Goal: Information Seeking & Learning: Learn about a topic

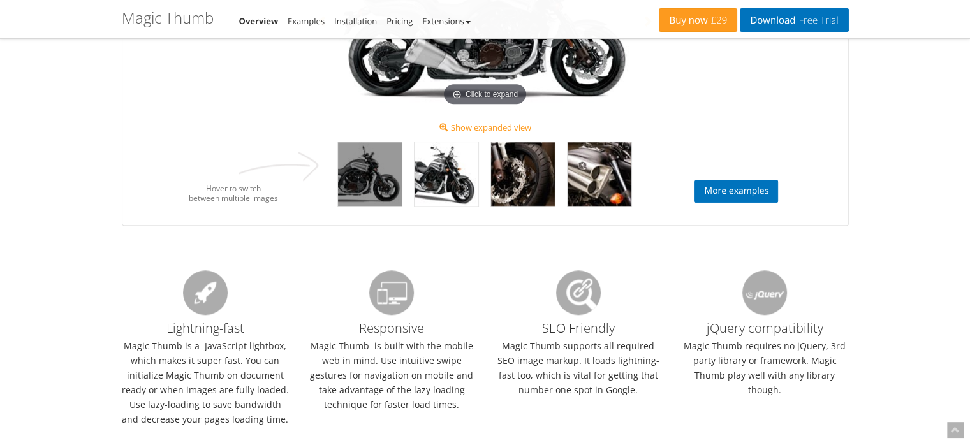
scroll to position [850, 0]
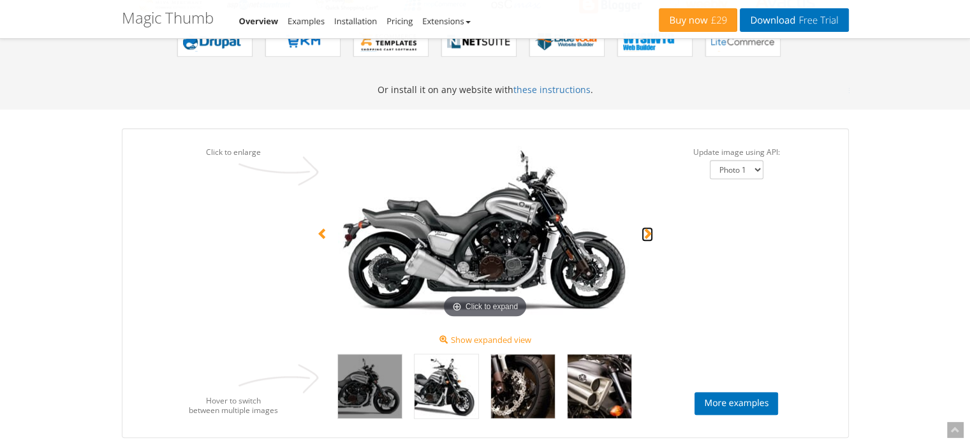
click at [648, 228] on span at bounding box center [647, 233] width 11 height 11
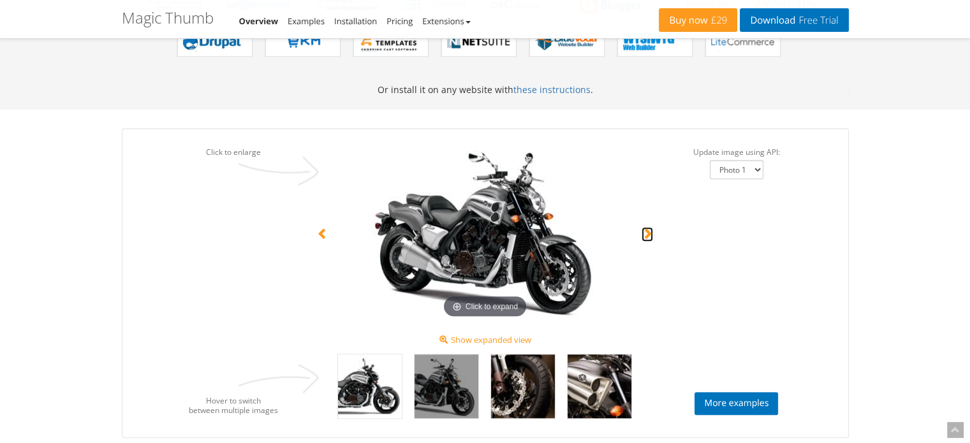
click at [648, 228] on span at bounding box center [647, 233] width 11 height 11
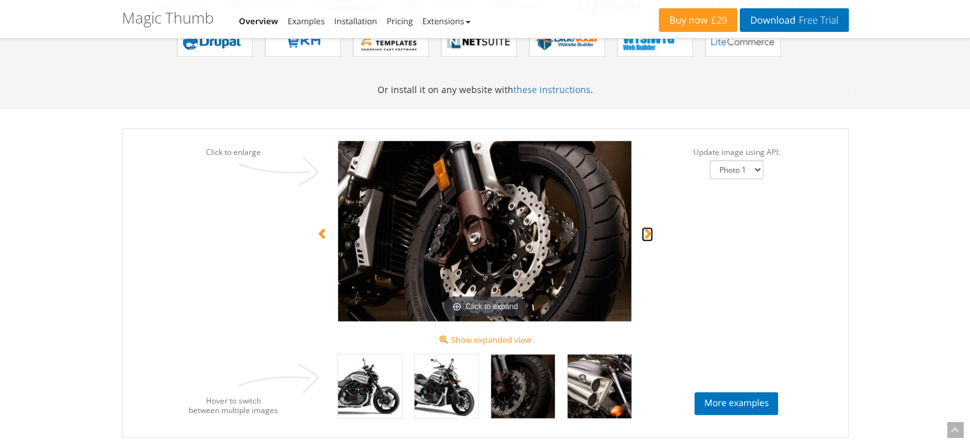
click at [648, 228] on span at bounding box center [647, 233] width 11 height 11
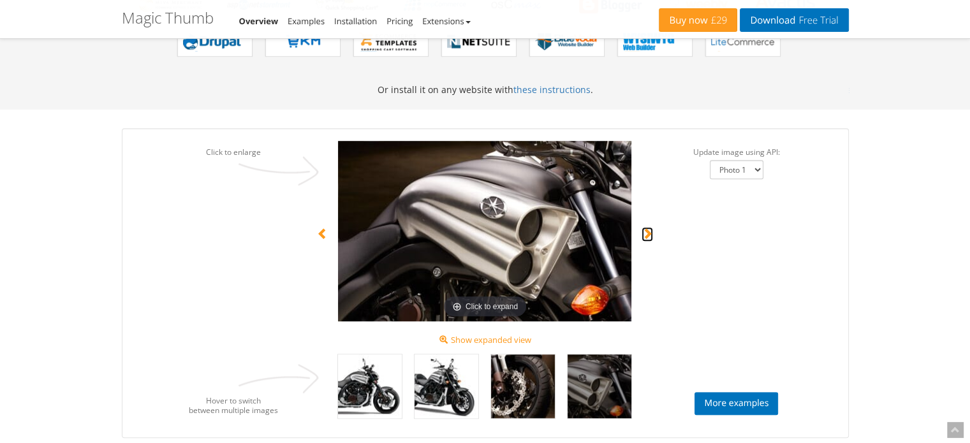
click at [648, 228] on span at bounding box center [647, 233] width 11 height 11
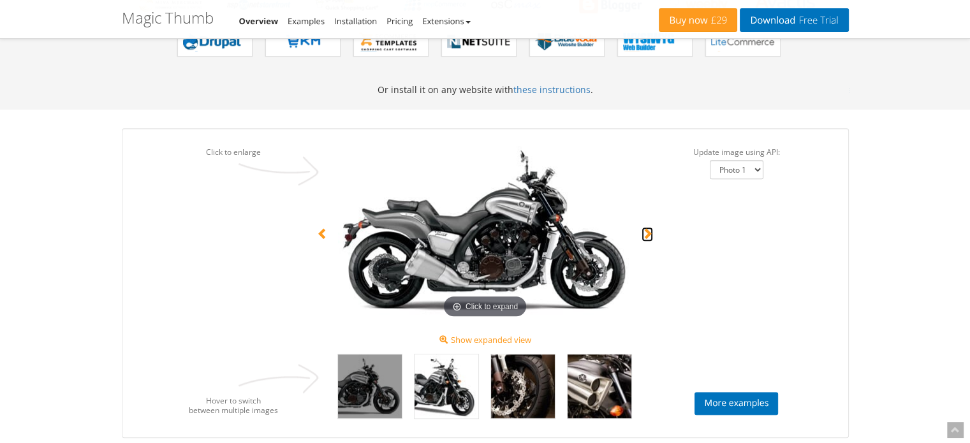
click at [648, 228] on span at bounding box center [647, 233] width 11 height 11
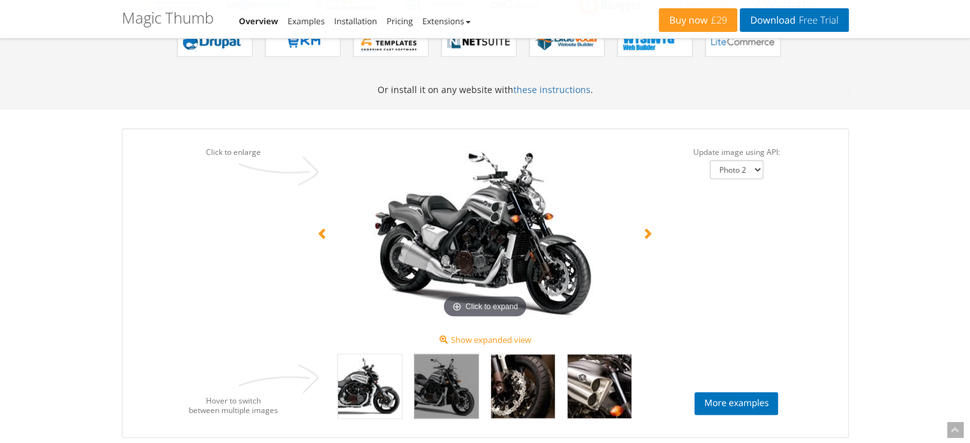
click at [461, 415] on img at bounding box center [446, 387] width 64 height 64
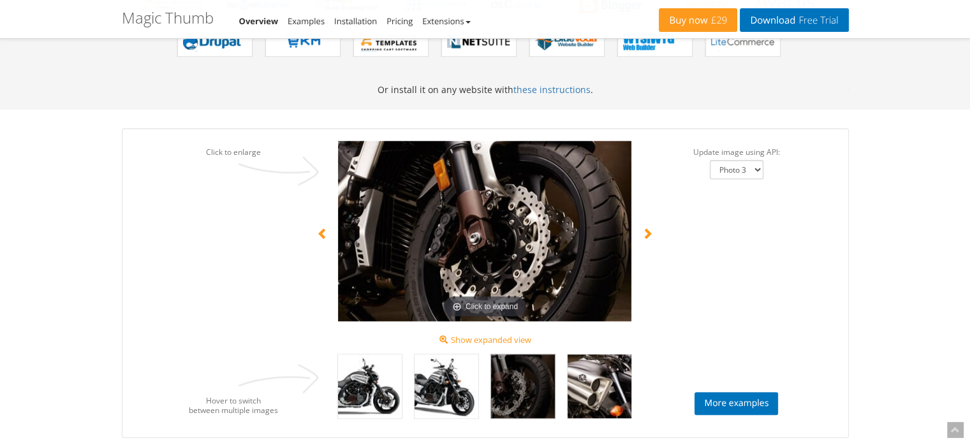
click at [511, 386] on img at bounding box center [523, 387] width 64 height 64
select select "Photo 4"
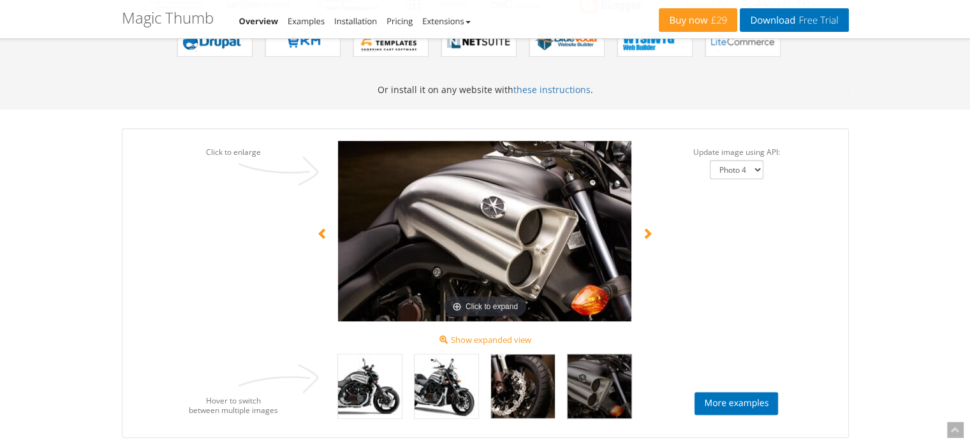
click at [624, 373] on img at bounding box center [600, 387] width 64 height 64
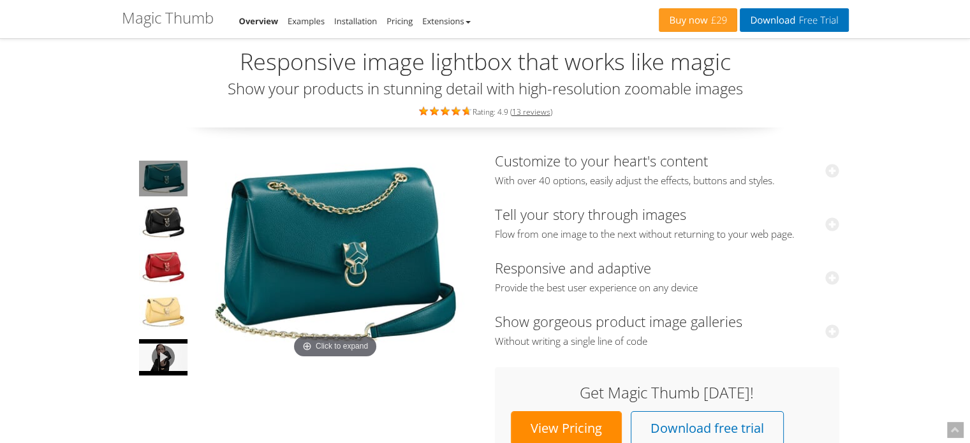
scroll to position [0, 0]
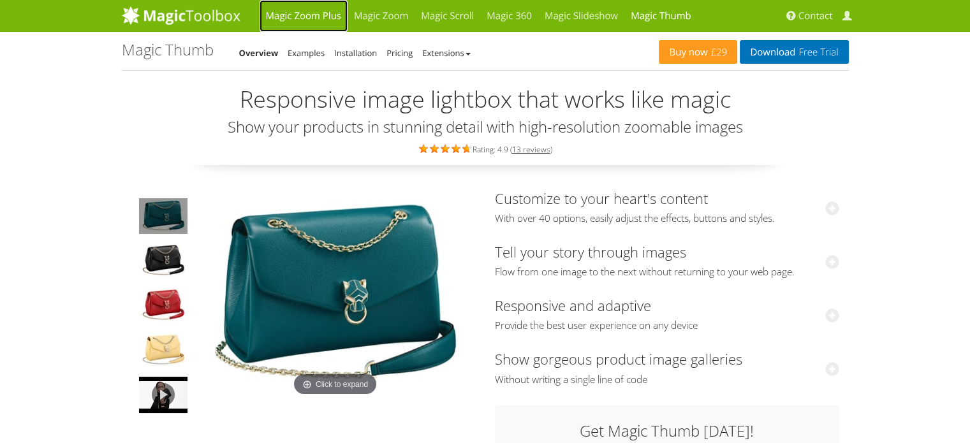
click at [309, 10] on link "Magic Zoom Plus" at bounding box center [304, 16] width 88 height 32
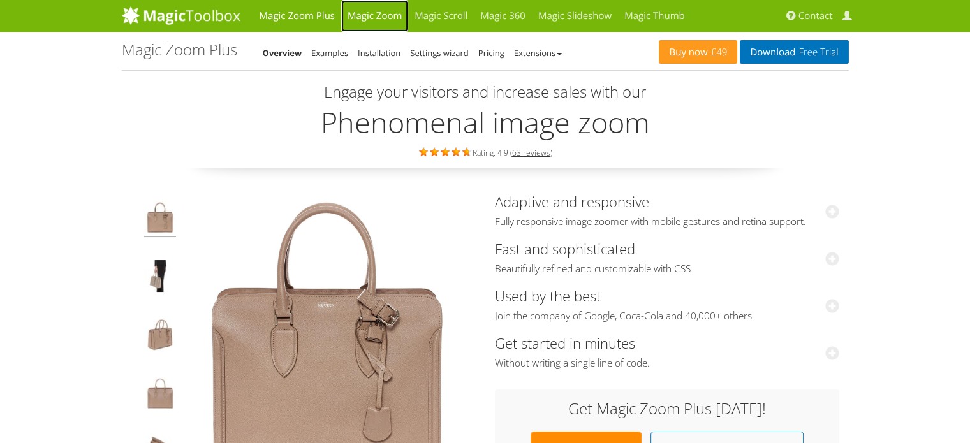
click at [380, 11] on link "Magic Zoom" at bounding box center [374, 16] width 67 height 32
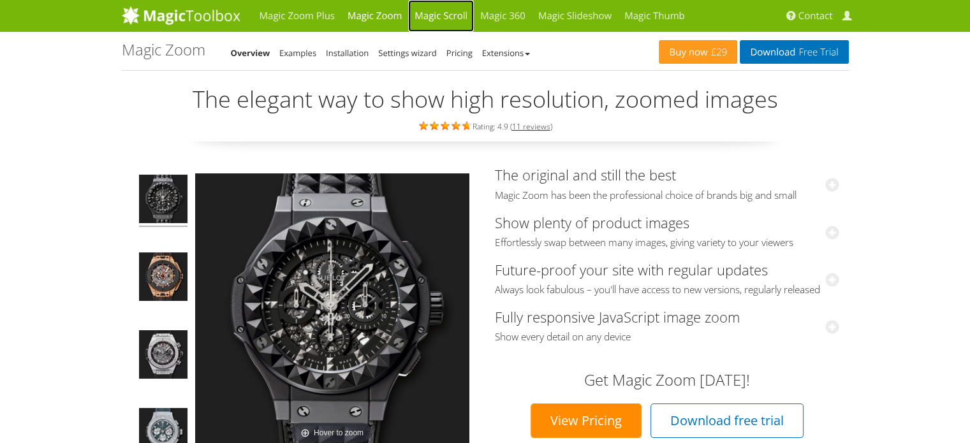
click at [443, 13] on link "Magic Scroll" at bounding box center [441, 16] width 66 height 32
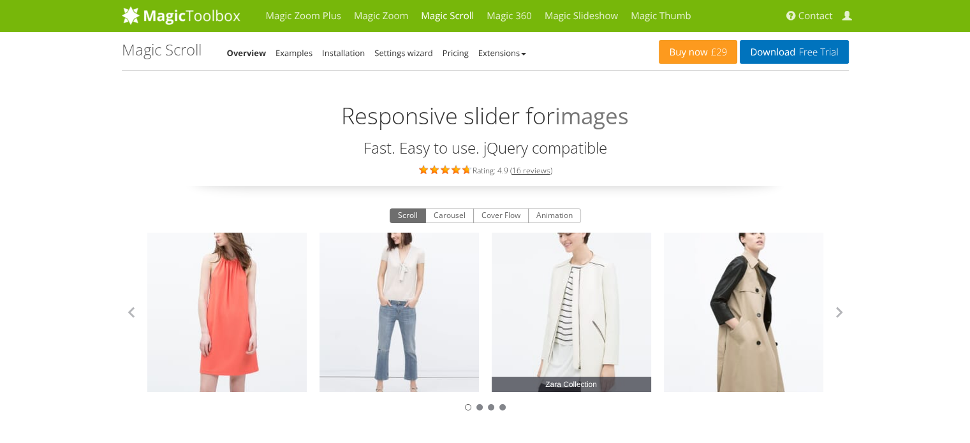
drag, startPoint x: 585, startPoint y: 268, endPoint x: 378, endPoint y: 270, distance: 207.2
click at [492, 270] on link "Zara Collection" at bounding box center [571, 312] width 159 height 159
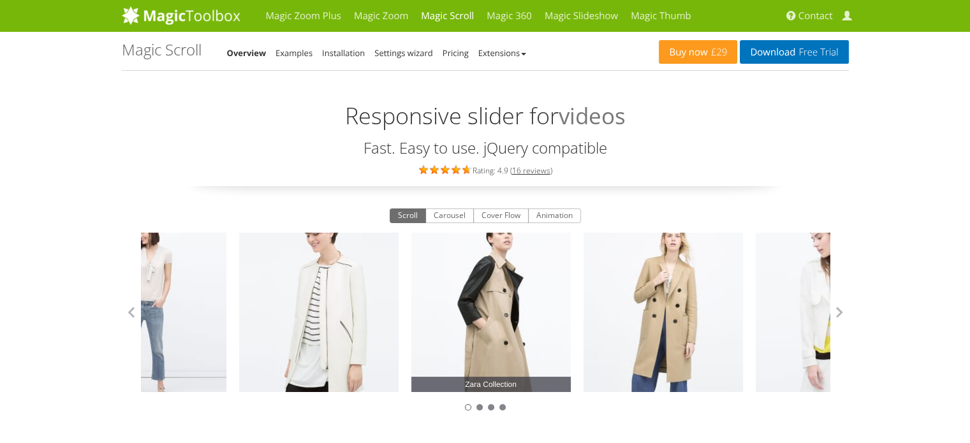
drag, startPoint x: 620, startPoint y: 284, endPoint x: 480, endPoint y: 275, distance: 141.3
click at [495, 275] on link "Zara Collection" at bounding box center [490, 312] width 159 height 159
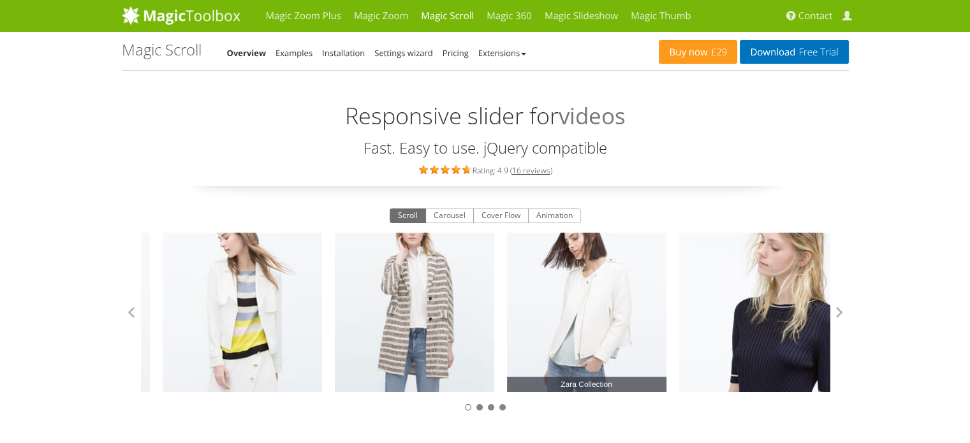
drag, startPoint x: 651, startPoint y: 282, endPoint x: 467, endPoint y: 282, distance: 183.7
click at [507, 282] on link "Zara Collection" at bounding box center [586, 312] width 159 height 159
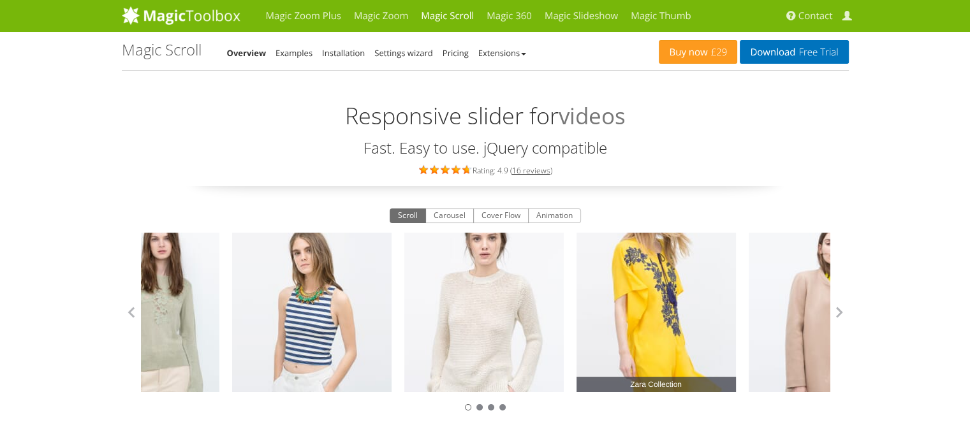
drag, startPoint x: 624, startPoint y: 283, endPoint x: 429, endPoint y: 274, distance: 195.3
click at [445, 274] on link "Zara Collection" at bounding box center [483, 312] width 159 height 159
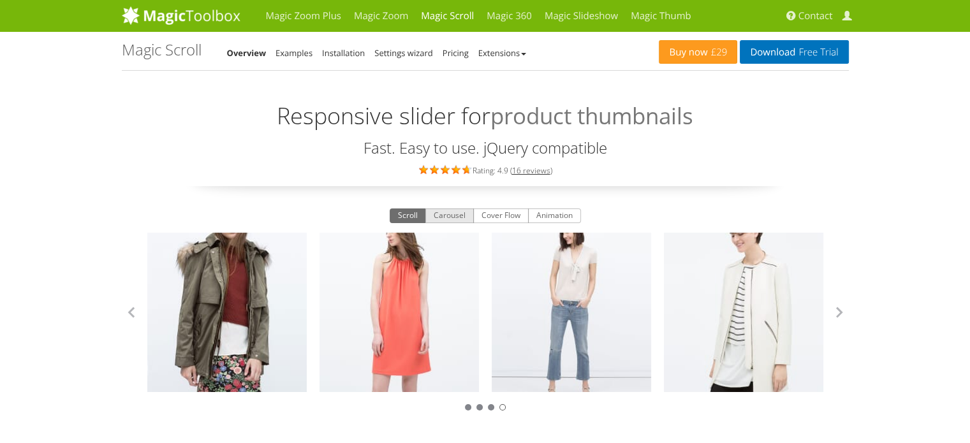
click at [453, 217] on button "Carousel" at bounding box center [449, 216] width 48 height 15
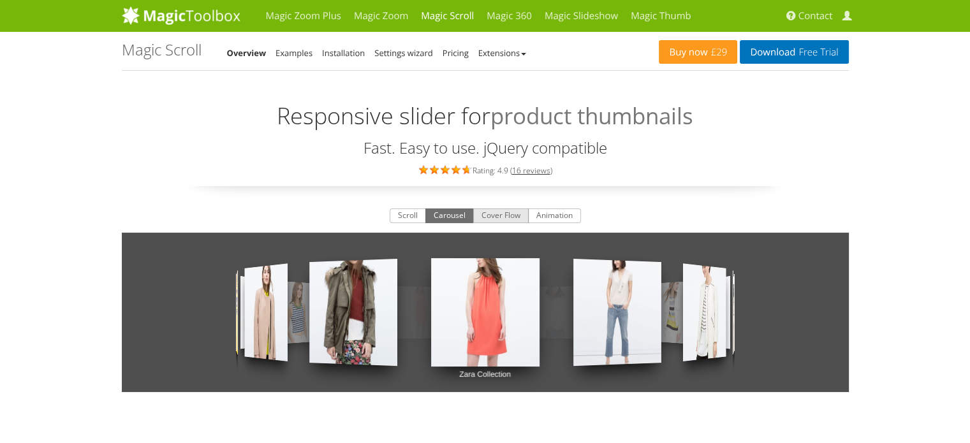
click at [484, 217] on button "Cover Flow" at bounding box center [500, 216] width 55 height 15
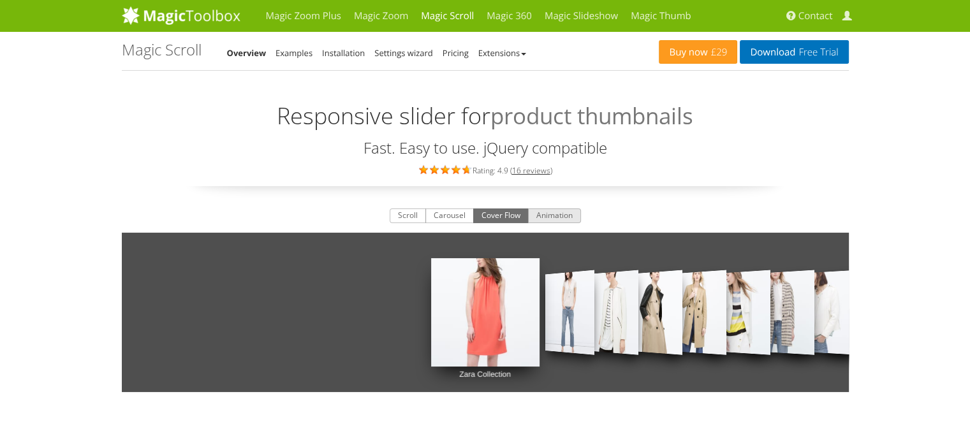
click at [552, 217] on button "Animation" at bounding box center [554, 216] width 53 height 15
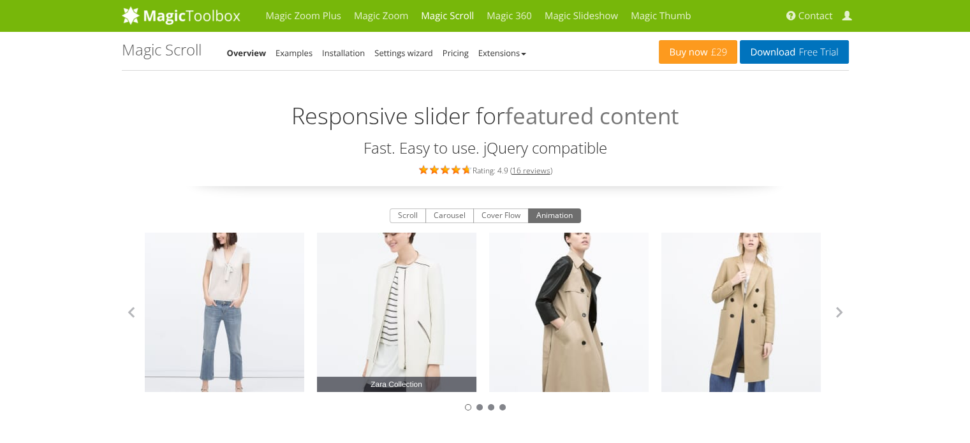
drag, startPoint x: 617, startPoint y: 311, endPoint x: 288, endPoint y: 306, distance: 329.7
click at [317, 302] on link "Zara Collection" at bounding box center [396, 312] width 159 height 159
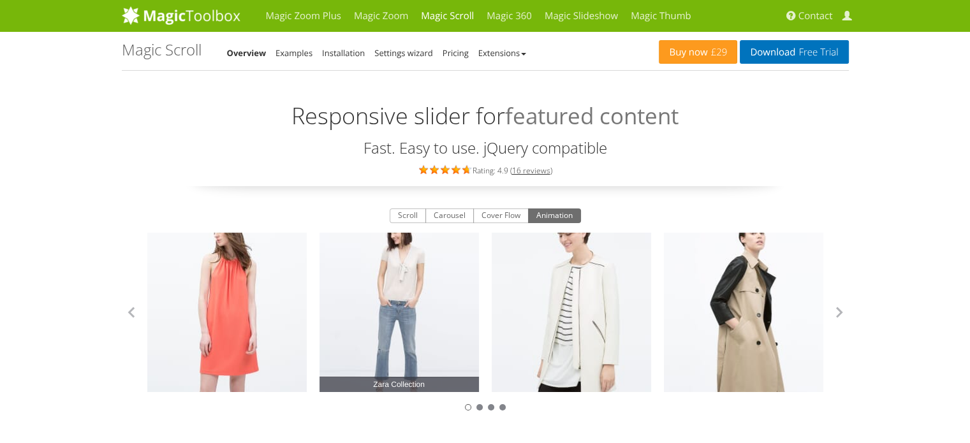
drag, startPoint x: 278, startPoint y: 309, endPoint x: 594, endPoint y: 311, distance: 316.3
click at [307, 309] on link "Zara Collection" at bounding box center [226, 312] width 159 height 159
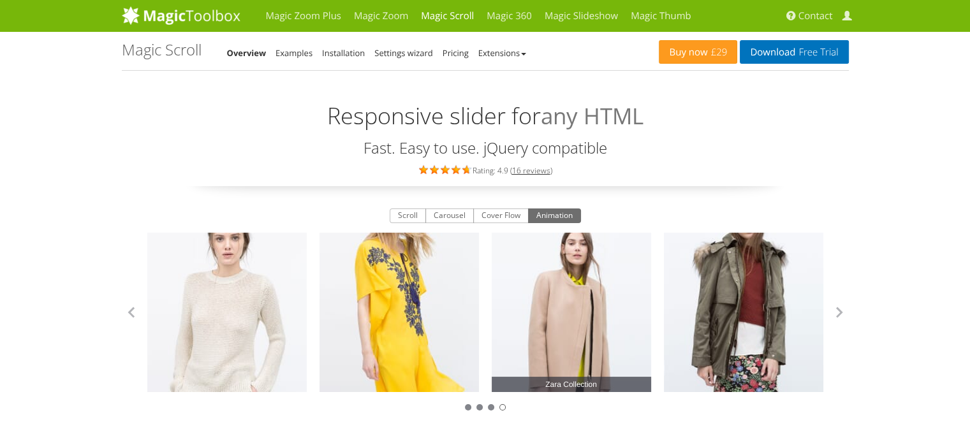
drag, startPoint x: 709, startPoint y: 294, endPoint x: 502, endPoint y: 288, distance: 206.7
click at [664, 288] on link "Zara Collection" at bounding box center [743, 312] width 159 height 159
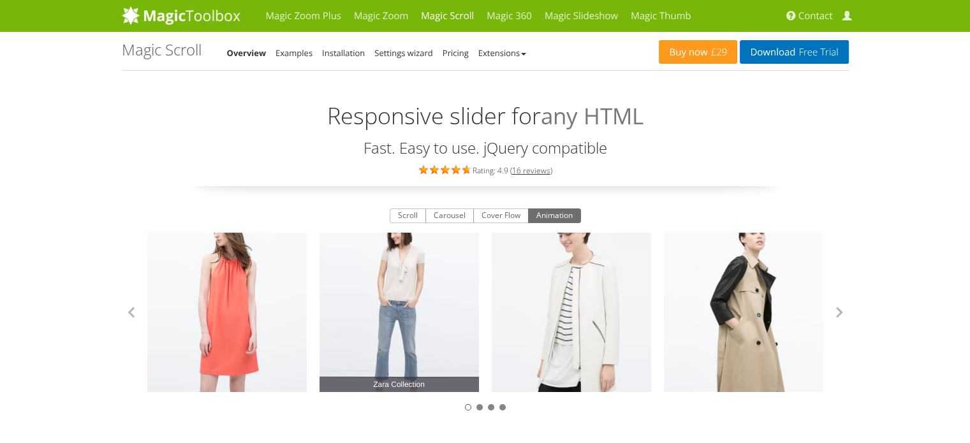
click at [405, 385] on span "Zara Collection" at bounding box center [398, 384] width 159 height 15
click at [411, 267] on link "Zara Collection" at bounding box center [398, 312] width 159 height 159
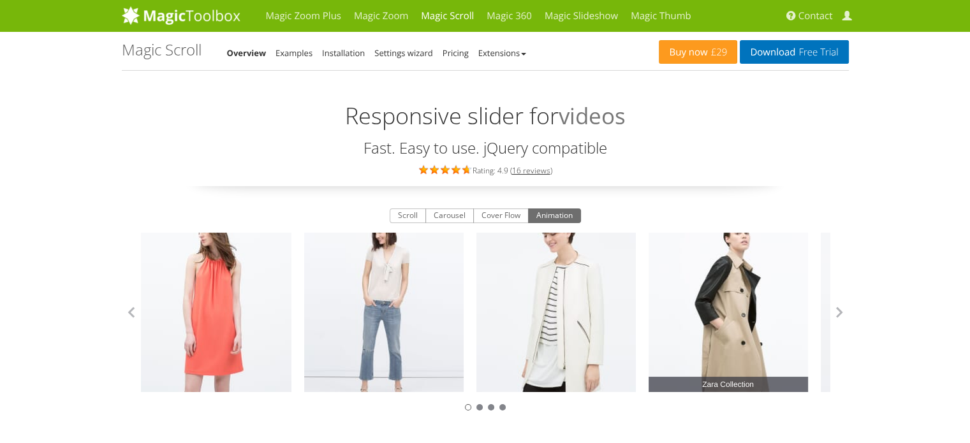
drag, startPoint x: 691, startPoint y: 305, endPoint x: 407, endPoint y: 305, distance: 284.4
click at [649, 304] on link "Zara Collection" at bounding box center [728, 312] width 159 height 159
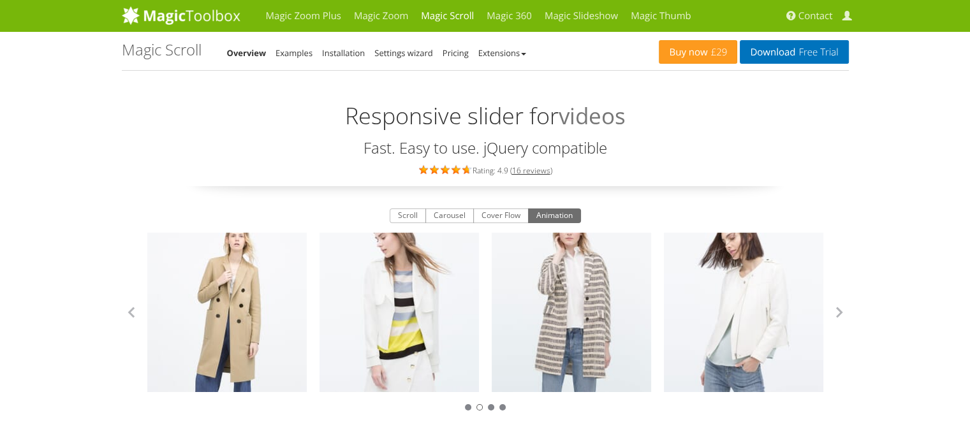
click at [407, 305] on link "Zara Collection" at bounding box center [398, 312] width 159 height 159
